Goal: Information Seeking & Learning: Check status

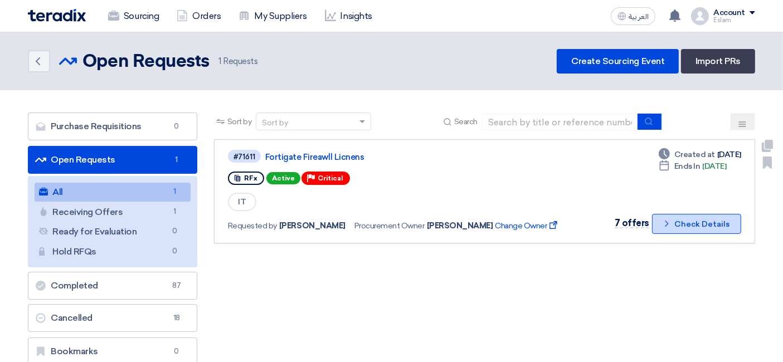
click at [686, 222] on button "Check details Check Details" at bounding box center [696, 224] width 89 height 20
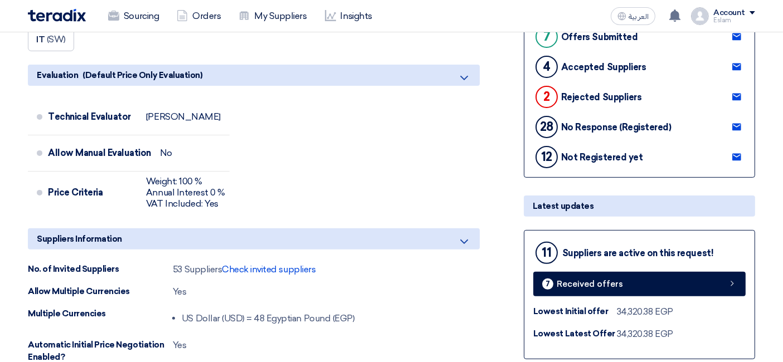
scroll to position [433, 0]
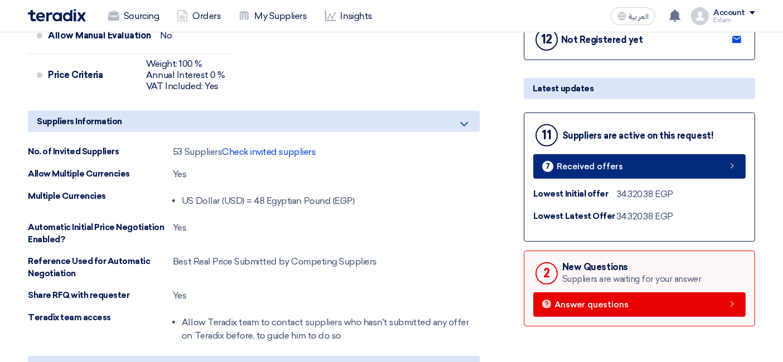
click at [628, 167] on link "7 Received offers" at bounding box center [639, 166] width 212 height 25
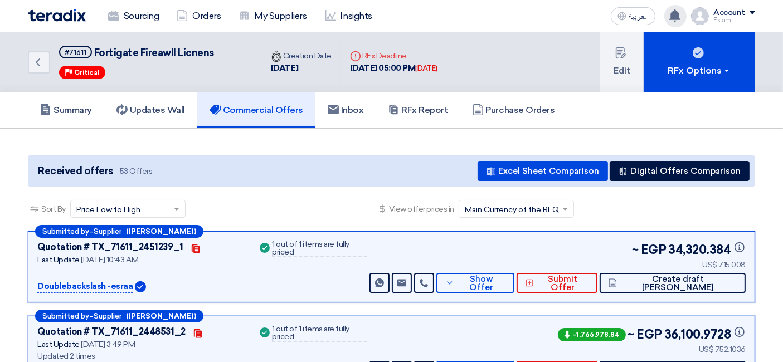
click at [673, 18] on use at bounding box center [674, 15] width 11 height 12
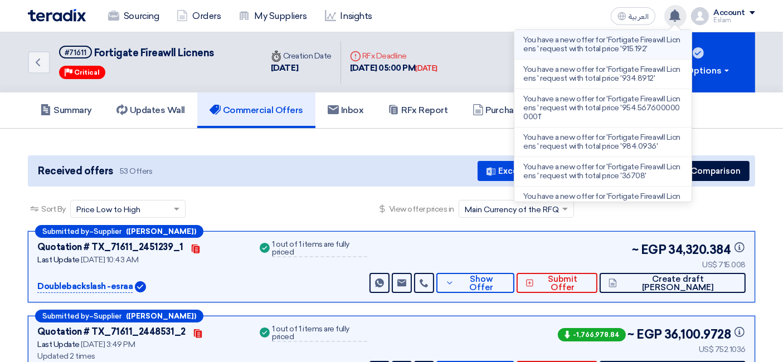
click at [608, 48] on p "You have a new offer for 'Fortigate Fireawll Licnens ' request with total price…" at bounding box center [602, 45] width 159 height 18
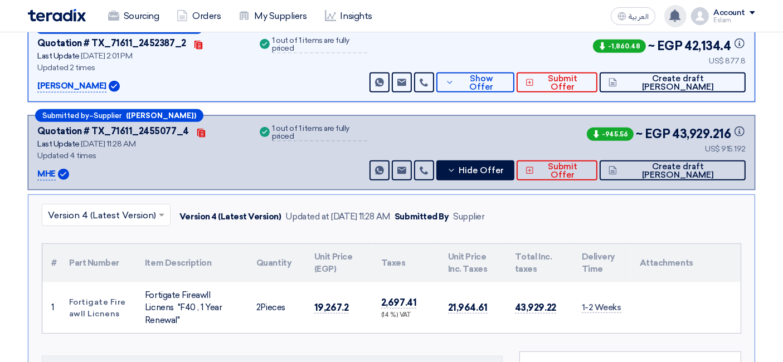
scroll to position [629, 0]
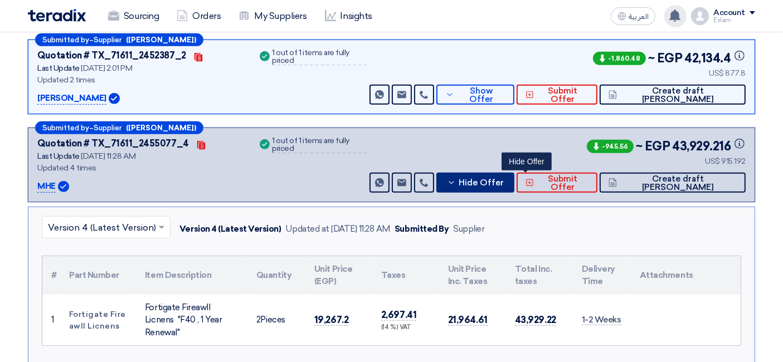
click at [504, 182] on span "Hide Offer" at bounding box center [481, 183] width 45 height 8
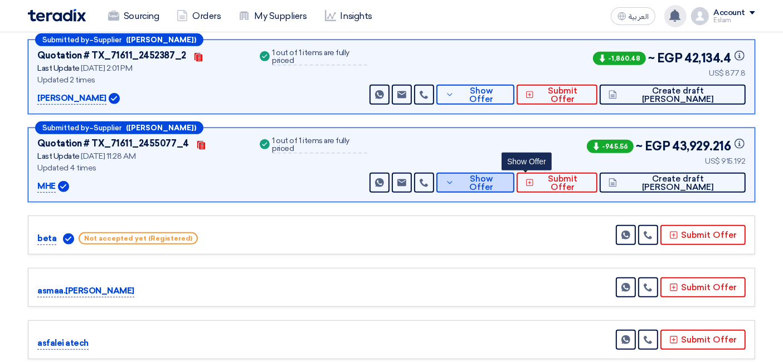
click at [506, 182] on span "Show Offer" at bounding box center [481, 183] width 48 height 17
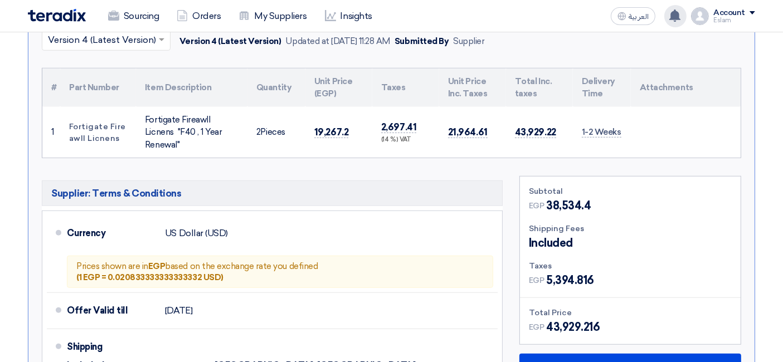
scroll to position [939, 0]
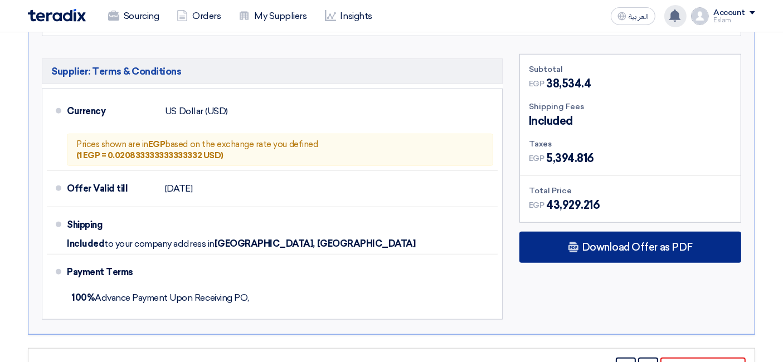
click at [623, 242] on span "Download Offer as PDF" at bounding box center [637, 247] width 111 height 10
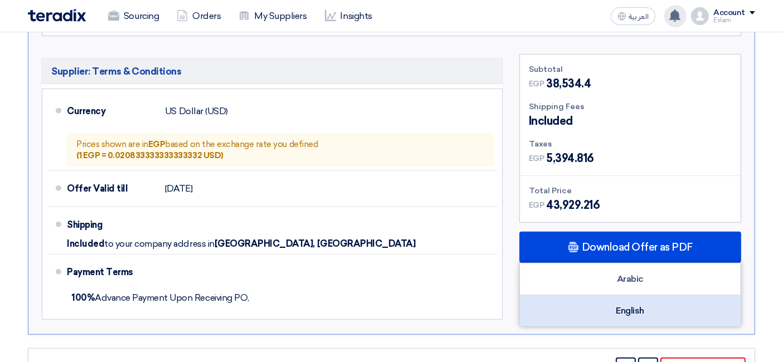
click at [628, 295] on div "English" at bounding box center [630, 310] width 221 height 31
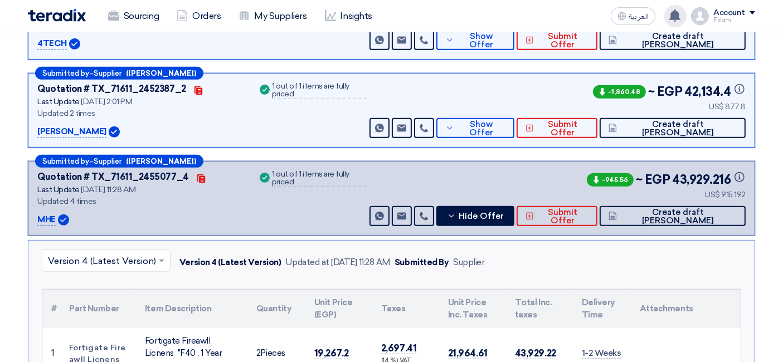
scroll to position [567, 0]
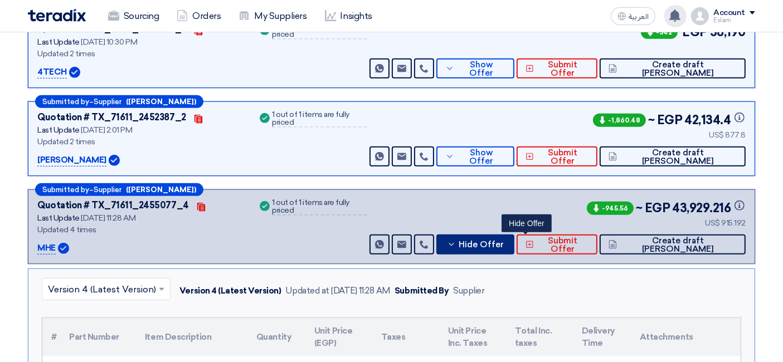
click at [514, 235] on button "Hide Offer" at bounding box center [475, 245] width 78 height 20
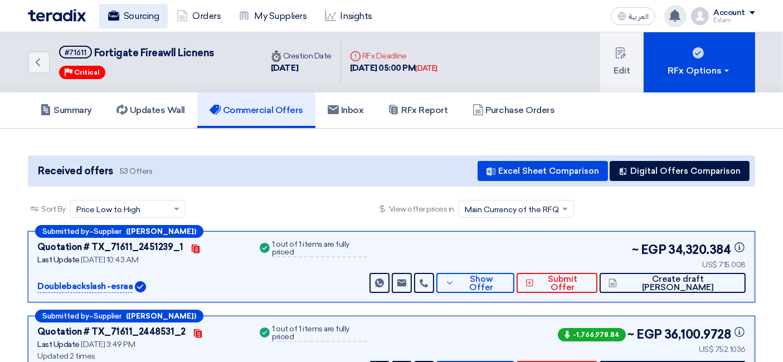
click at [108, 15] on use at bounding box center [113, 16] width 11 height 10
